Goal: Transaction & Acquisition: Purchase product/service

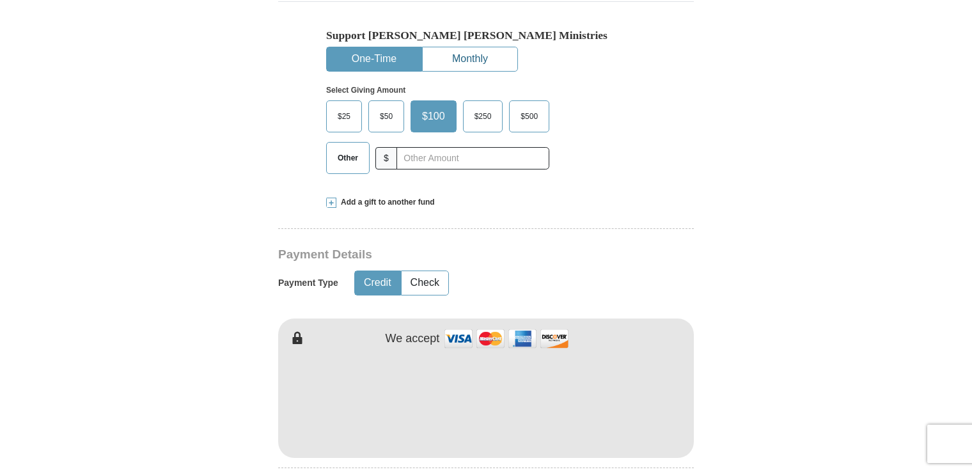
scroll to position [384, 0]
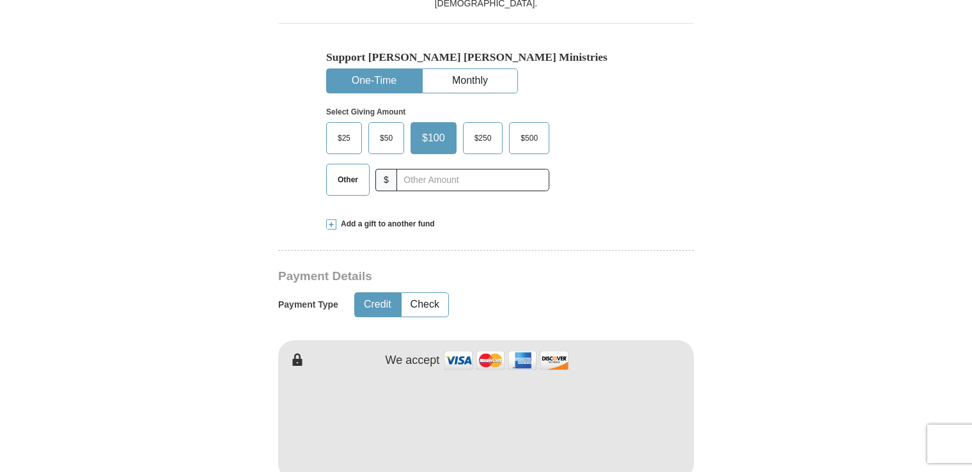
click at [360, 184] on span "Other" at bounding box center [347, 179] width 33 height 19
click at [0, 0] on input "Other" at bounding box center [0, 0] width 0 height 0
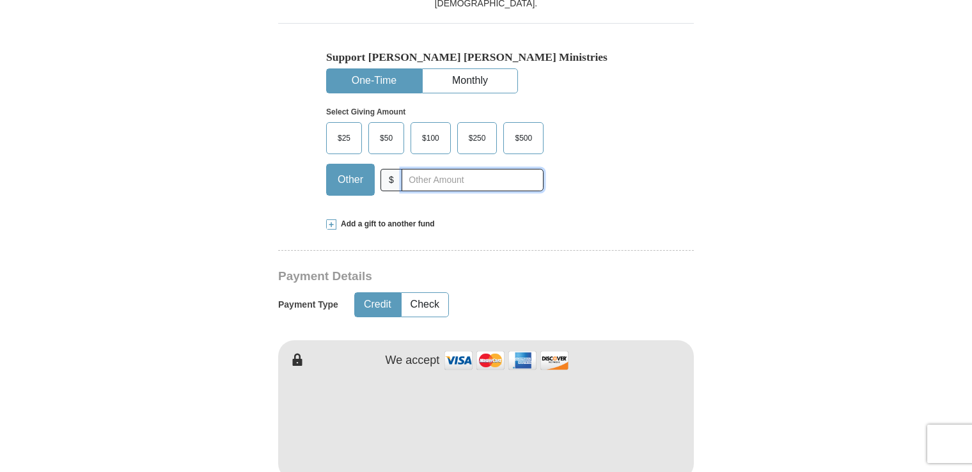
click at [416, 180] on input "text" at bounding box center [473, 180] width 142 height 22
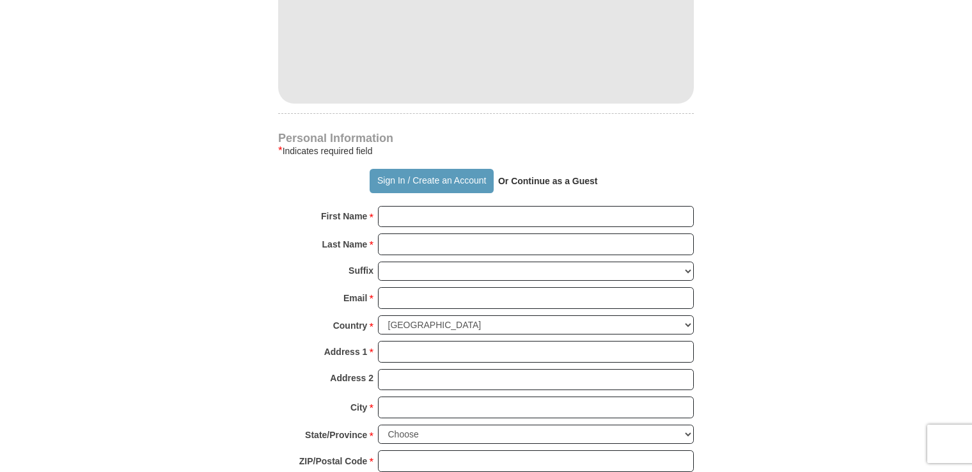
scroll to position [768, 0]
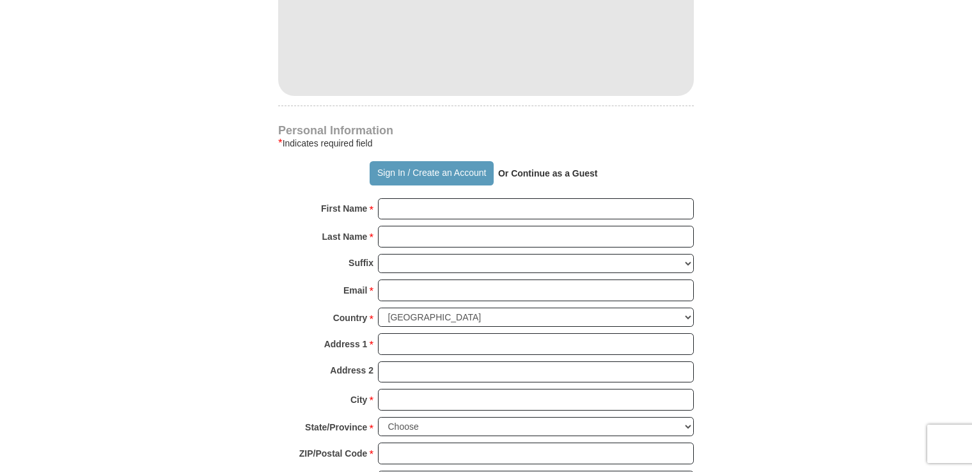
type input "120.25"
click at [610, 214] on input "First Name *" at bounding box center [536, 209] width 316 height 22
type input "[PERSON_NAME]"
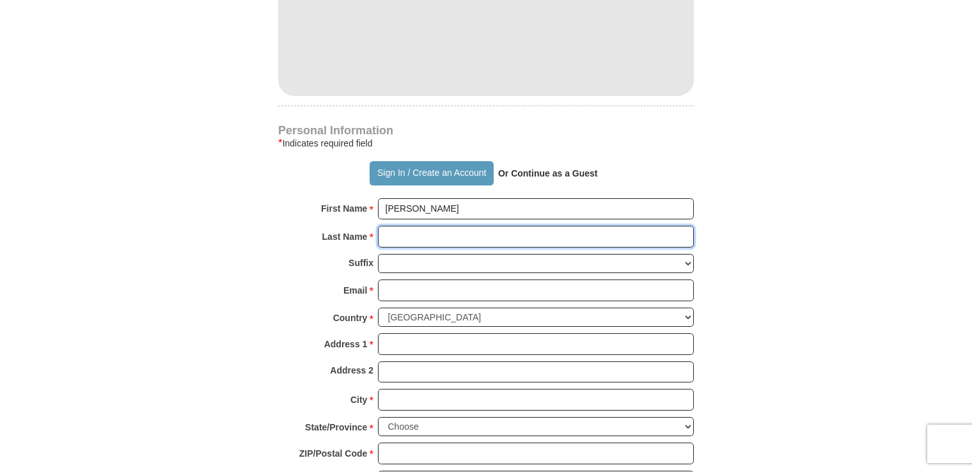
type input "[PERSON_NAME]"
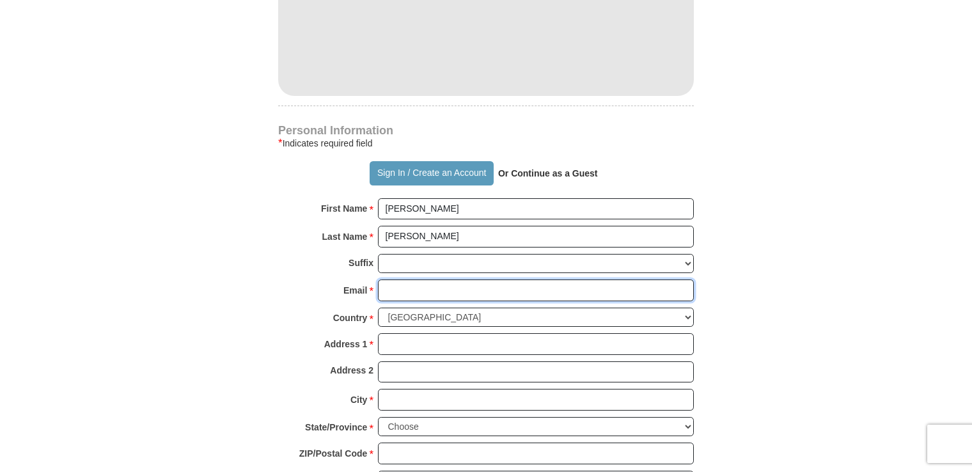
type input "[EMAIL_ADDRESS][DOMAIN_NAME]"
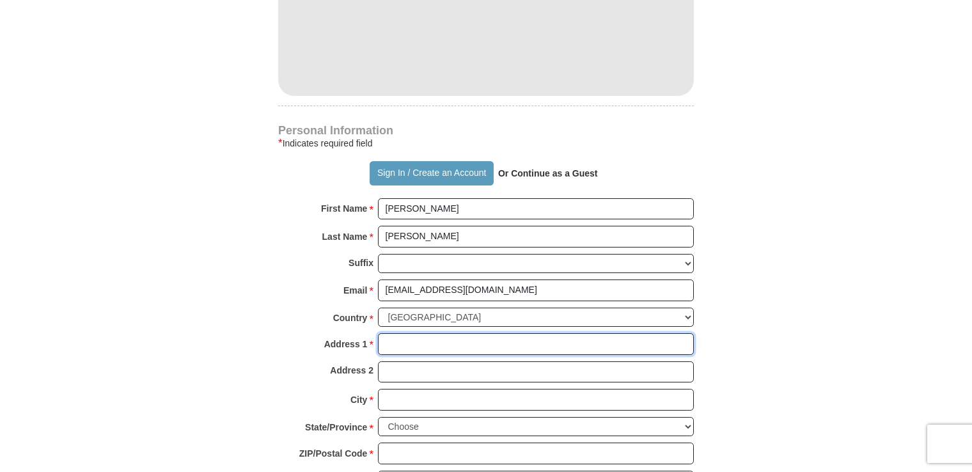
type input "[STREET_ADDRESS][PERSON_NAME]"
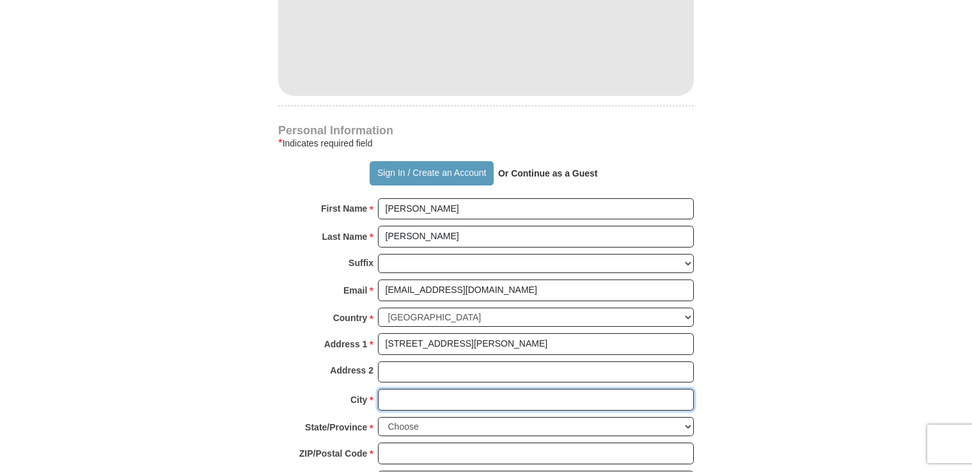
type input "[GEOGRAPHIC_DATA]"
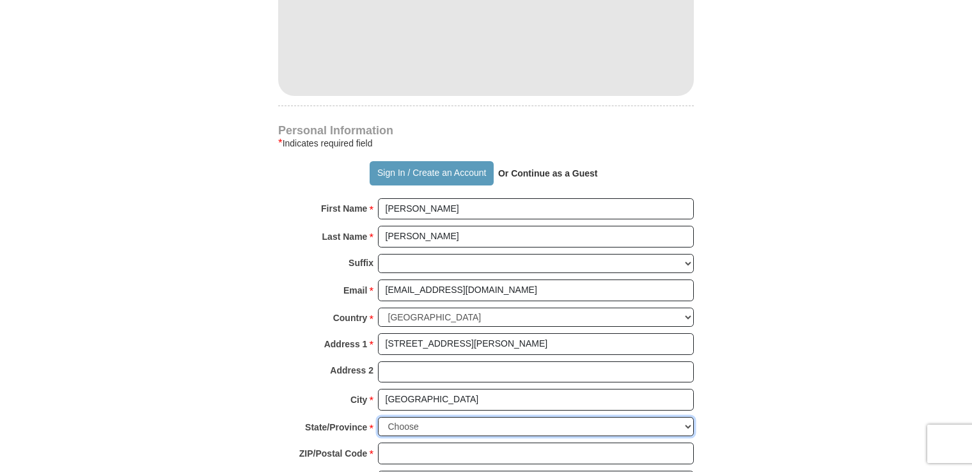
select select "IN"
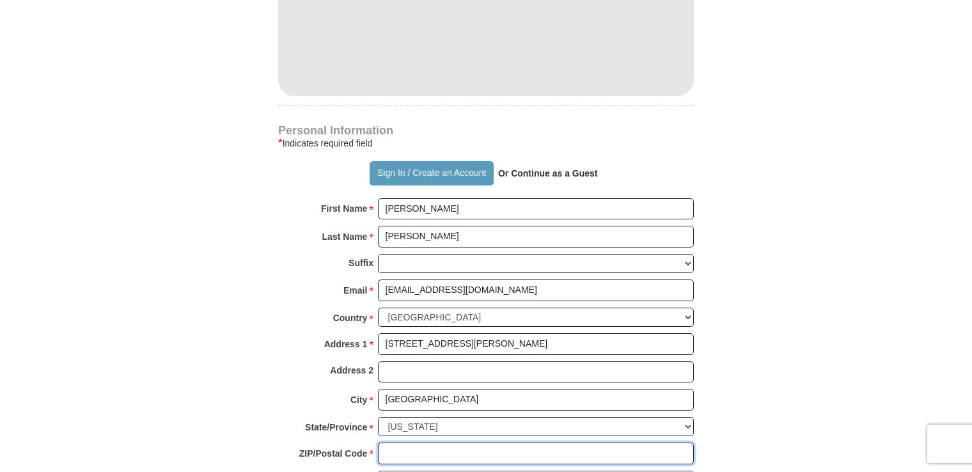
type input "46062"
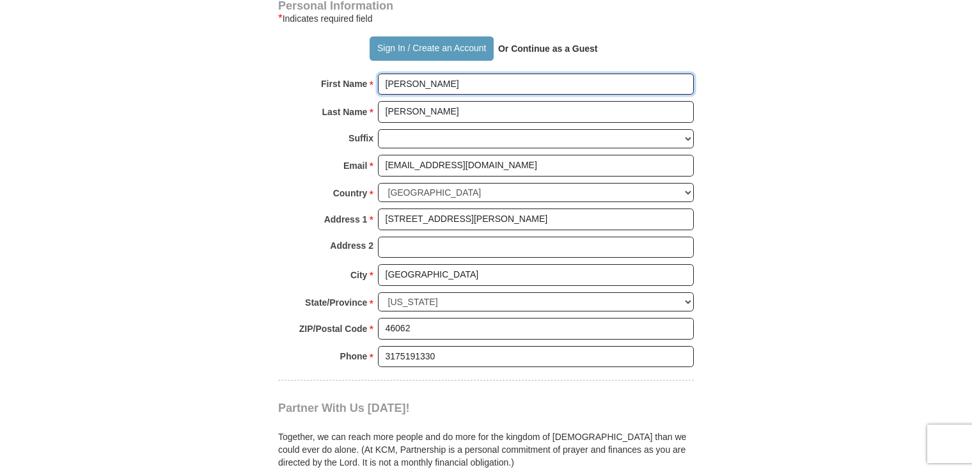
scroll to position [896, 0]
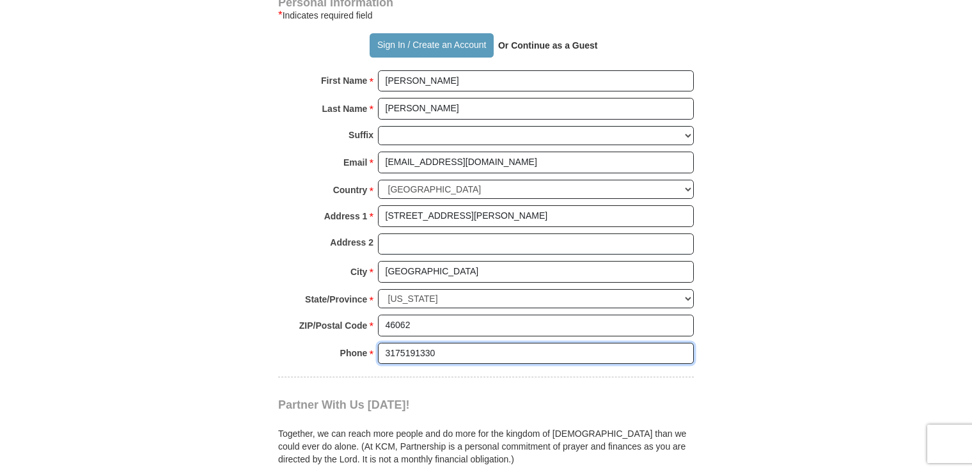
drag, startPoint x: 402, startPoint y: 350, endPoint x: 443, endPoint y: 345, distance: 41.2
click at [443, 345] on input "3175191330" at bounding box center [536, 354] width 316 height 22
type input "3179560163"
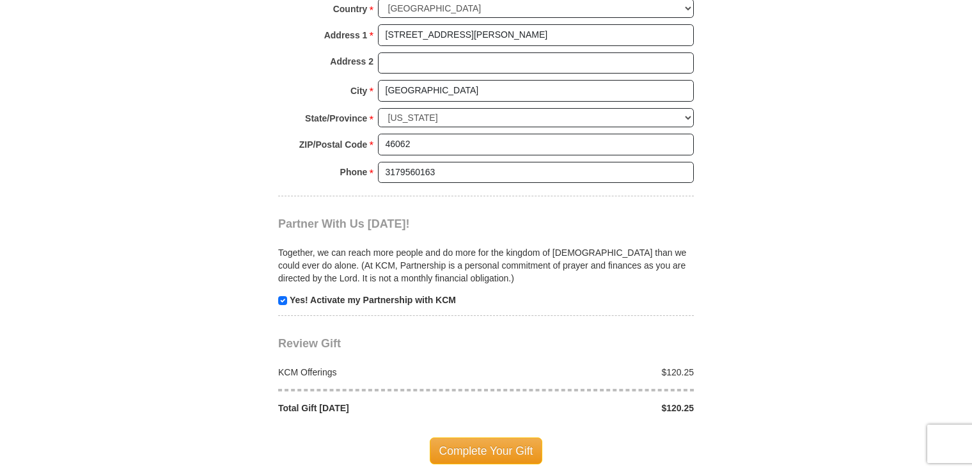
scroll to position [1088, 0]
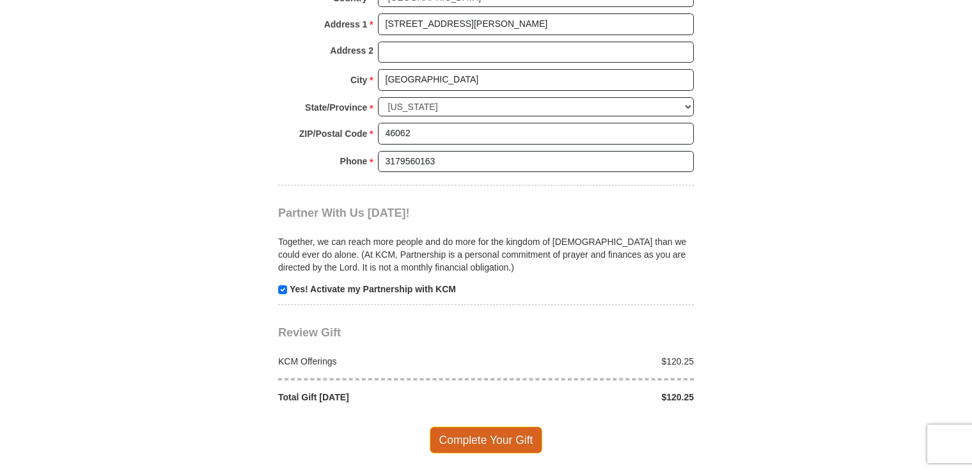
click at [502, 432] on span "Complete Your Gift" at bounding box center [486, 440] width 113 height 27
